Goal: Find specific page/section: Find specific page/section

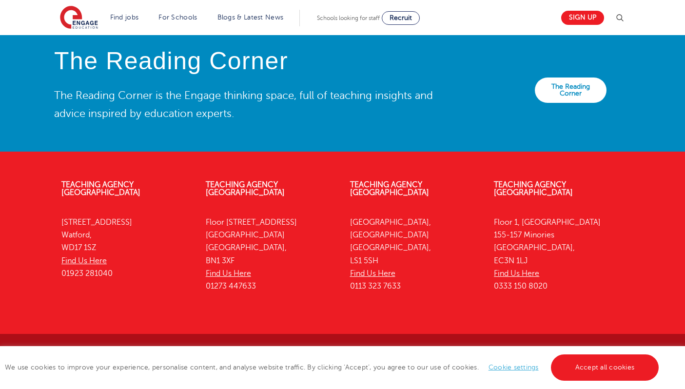
scroll to position [2194, 0]
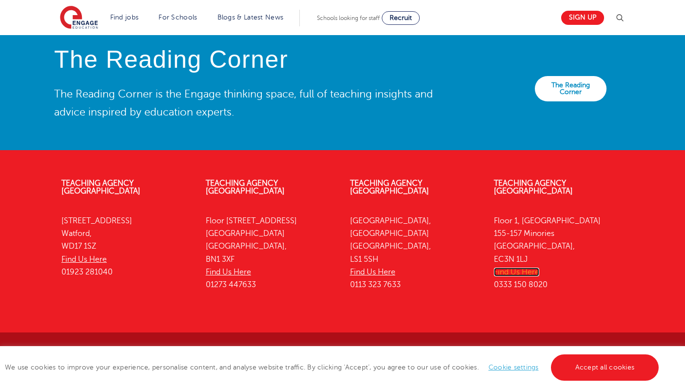
click at [526, 267] on link "Find Us Here" at bounding box center [516, 271] width 45 height 9
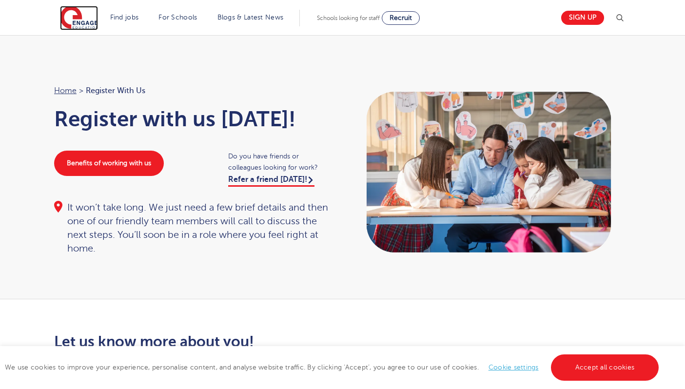
click at [89, 25] on img at bounding box center [79, 18] width 38 height 24
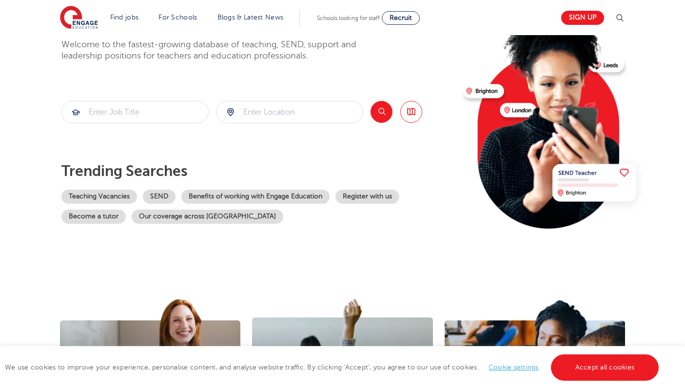
scroll to position [84, 0]
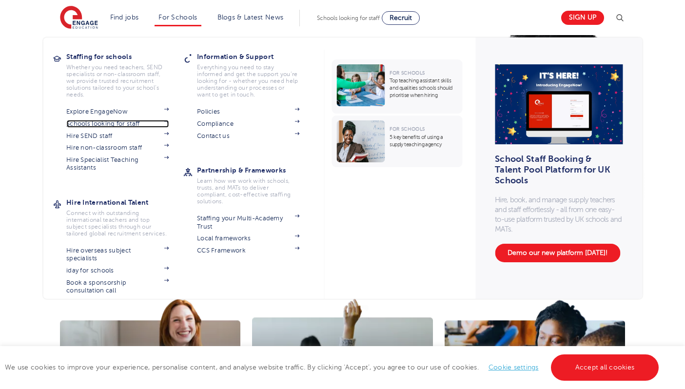
click at [122, 124] on link "Schools looking for staff" at bounding box center [117, 124] width 102 height 8
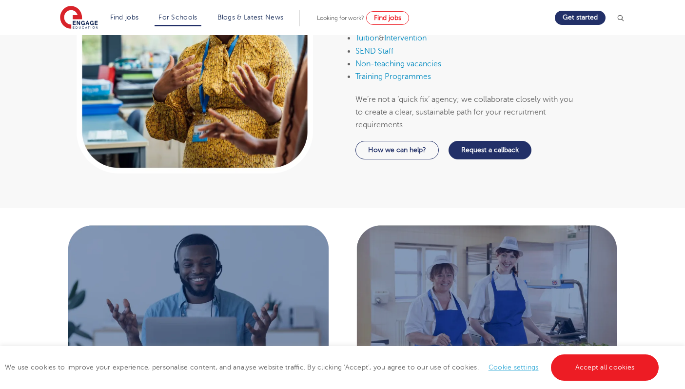
scroll to position [602, 0]
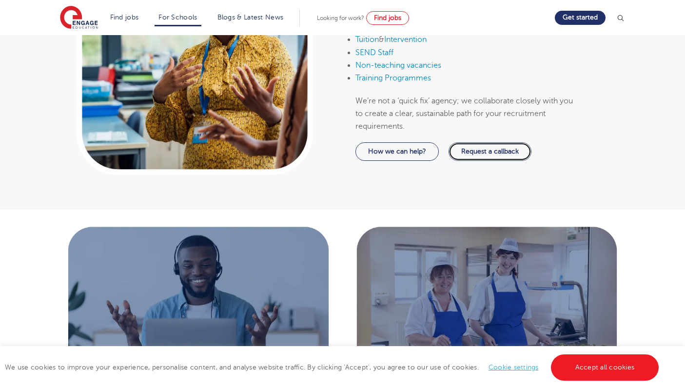
click at [477, 152] on link "Request a callback" at bounding box center [489, 151] width 83 height 19
